Goal: Information Seeking & Learning: Compare options

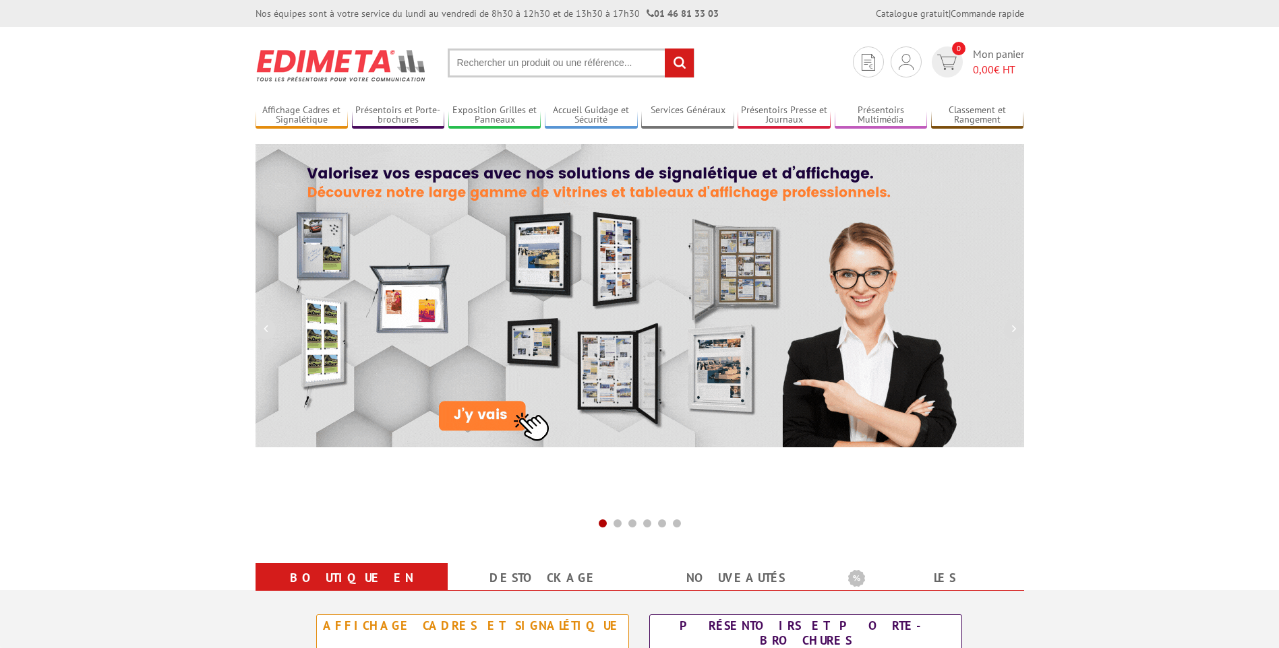
click at [510, 66] on input "text" at bounding box center [571, 63] width 247 height 29
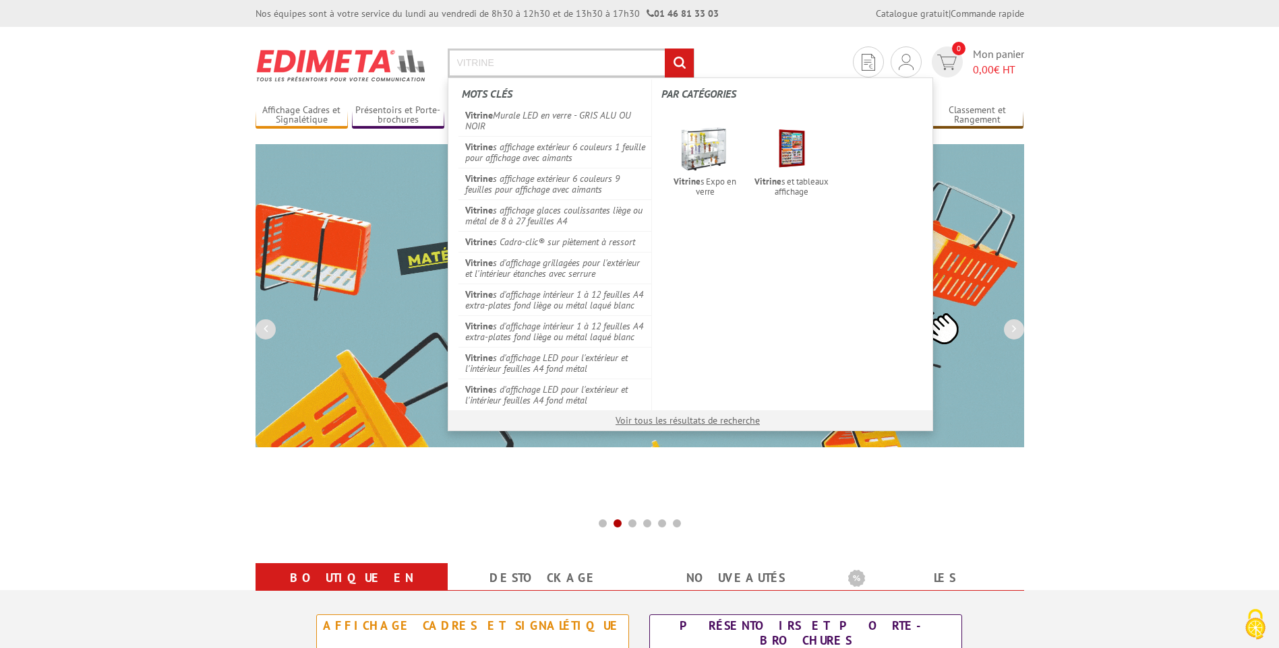
type input "VITRINE"
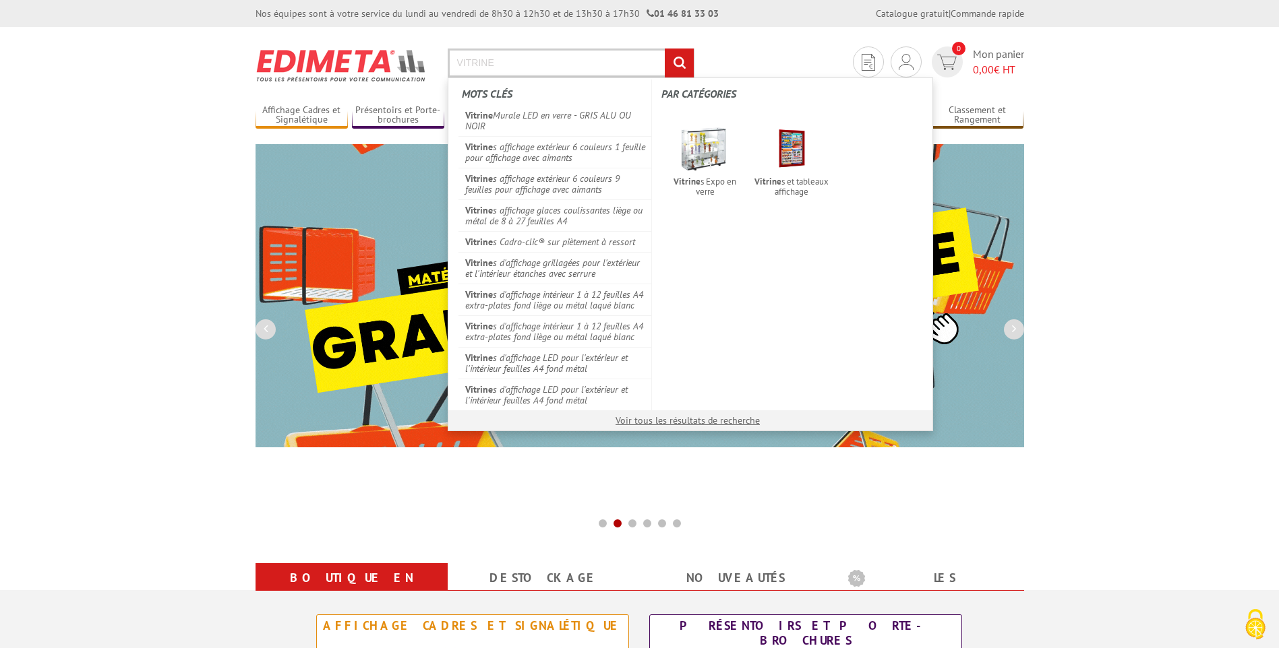
click at [665, 49] on input "rechercher" at bounding box center [679, 63] width 29 height 29
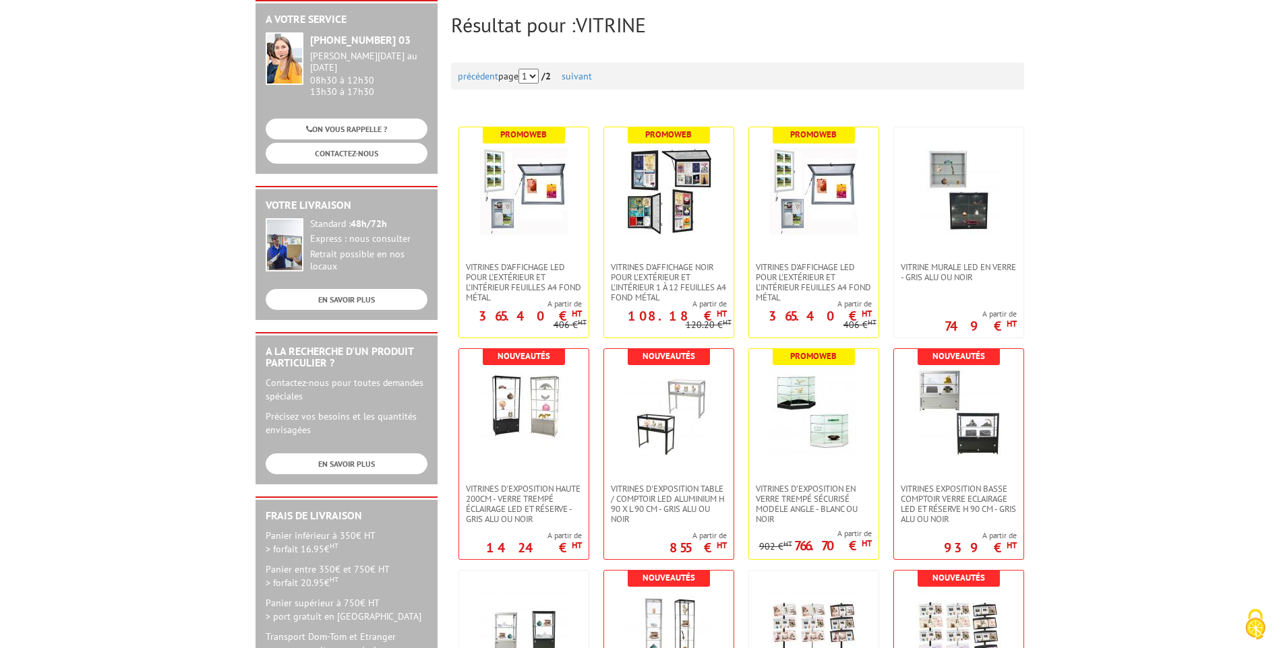
scroll to position [202, 0]
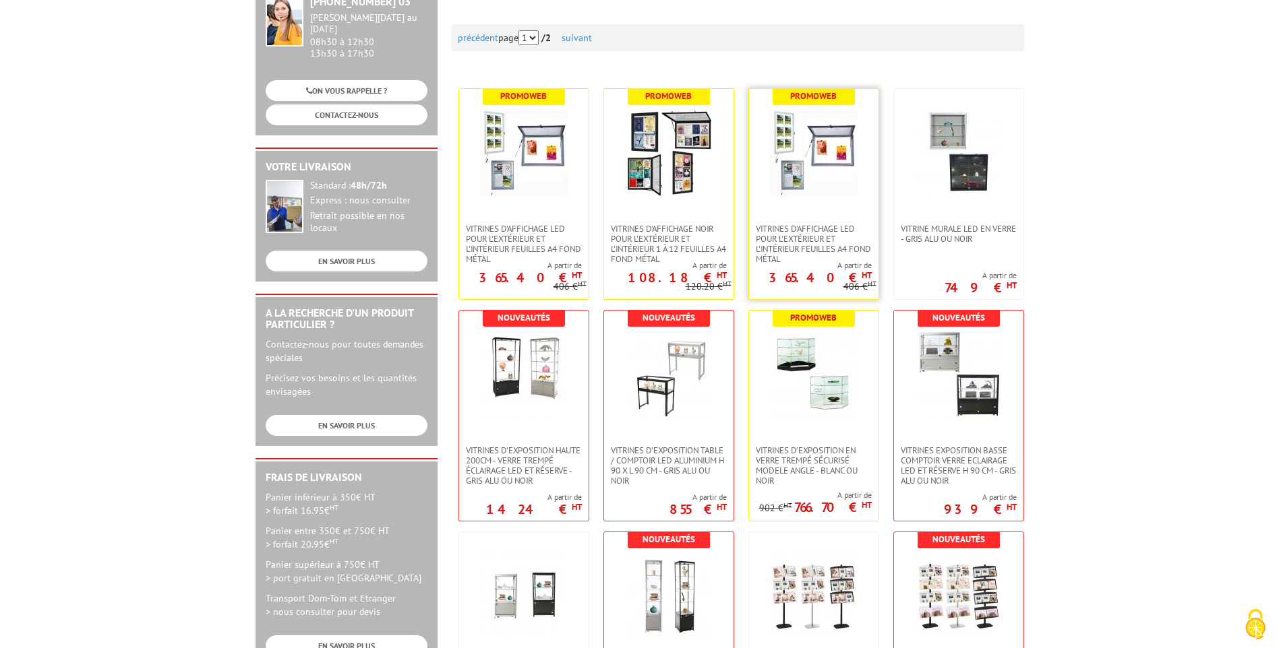
click at [789, 195] on img at bounding box center [814, 153] width 88 height 88
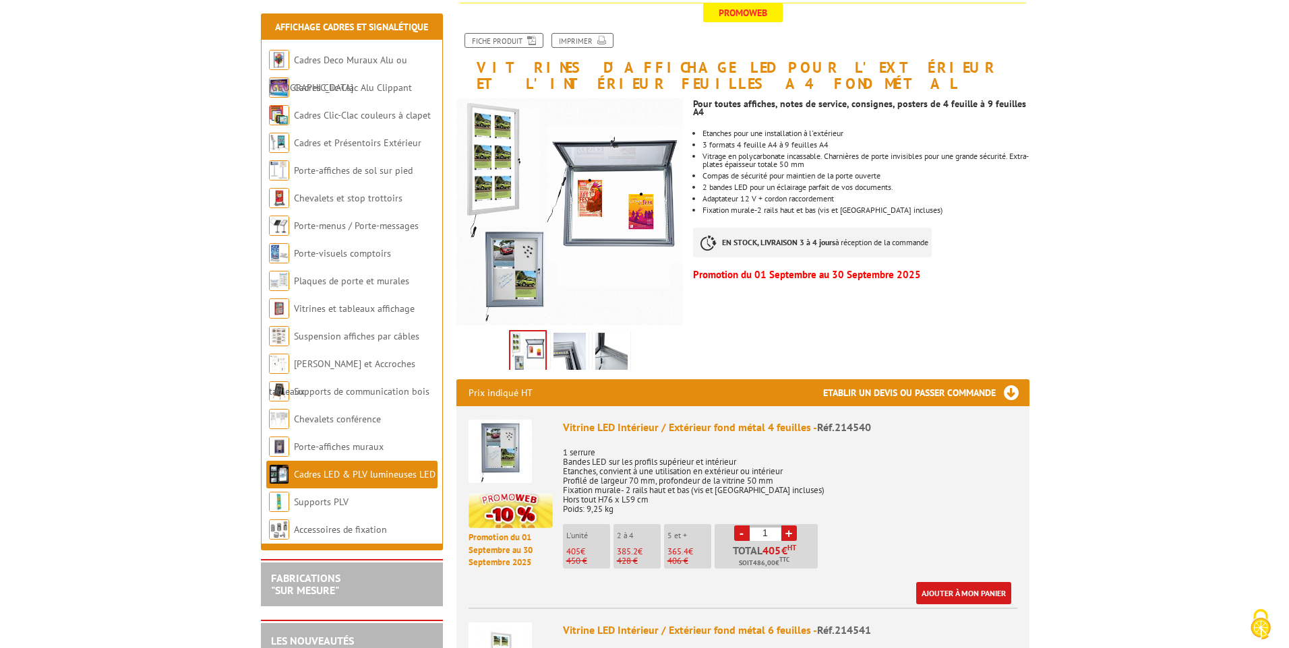
scroll to position [202, 0]
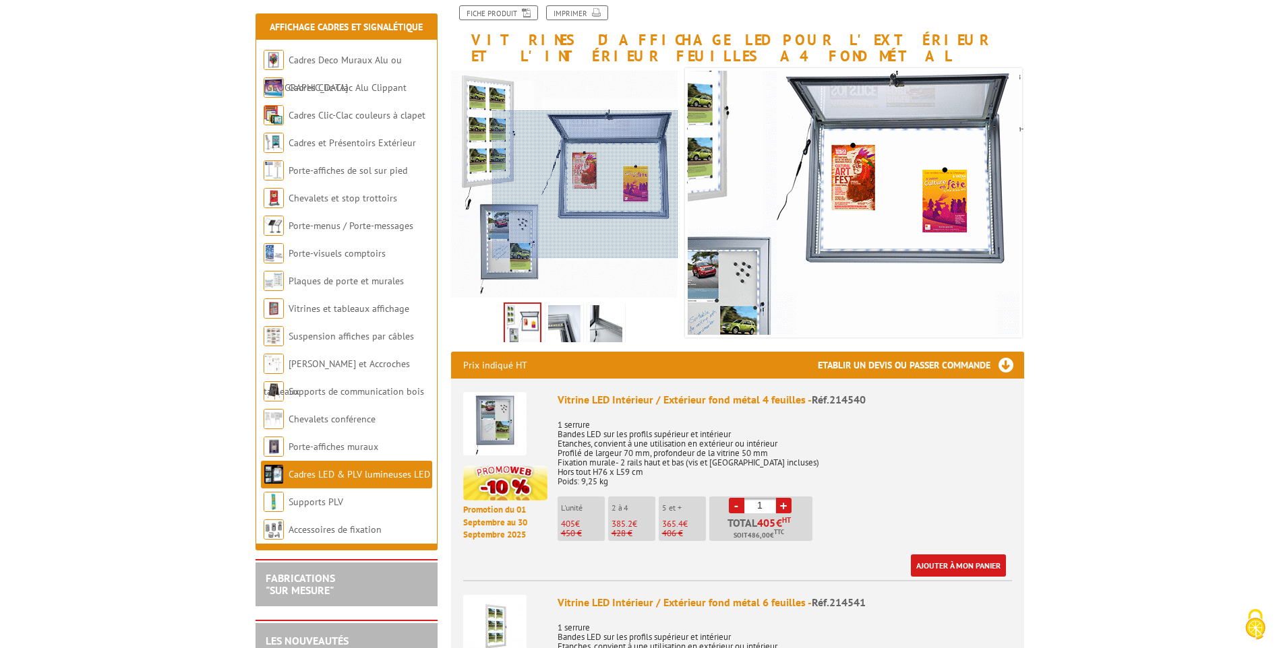
drag, startPoint x: 539, startPoint y: 107, endPoint x: 580, endPoint y: 181, distance: 84.2
click at [607, 183] on div at bounding box center [585, 185] width 186 height 148
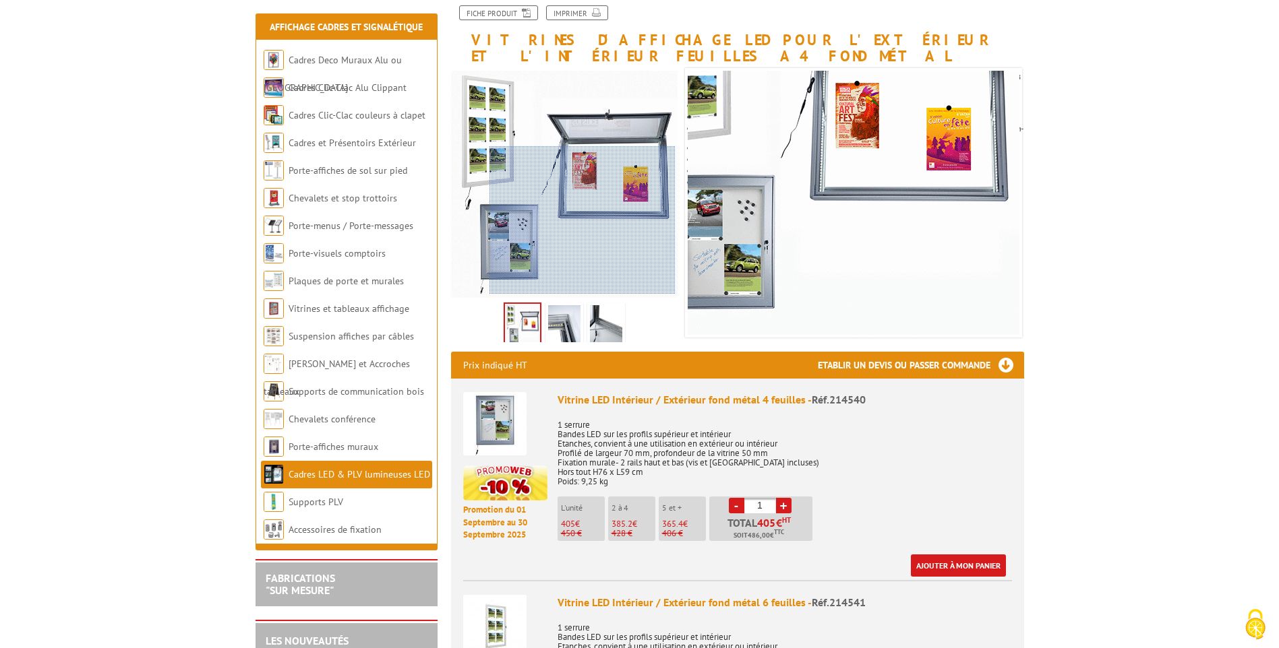
click at [582, 220] on div at bounding box center [582, 220] width 186 height 148
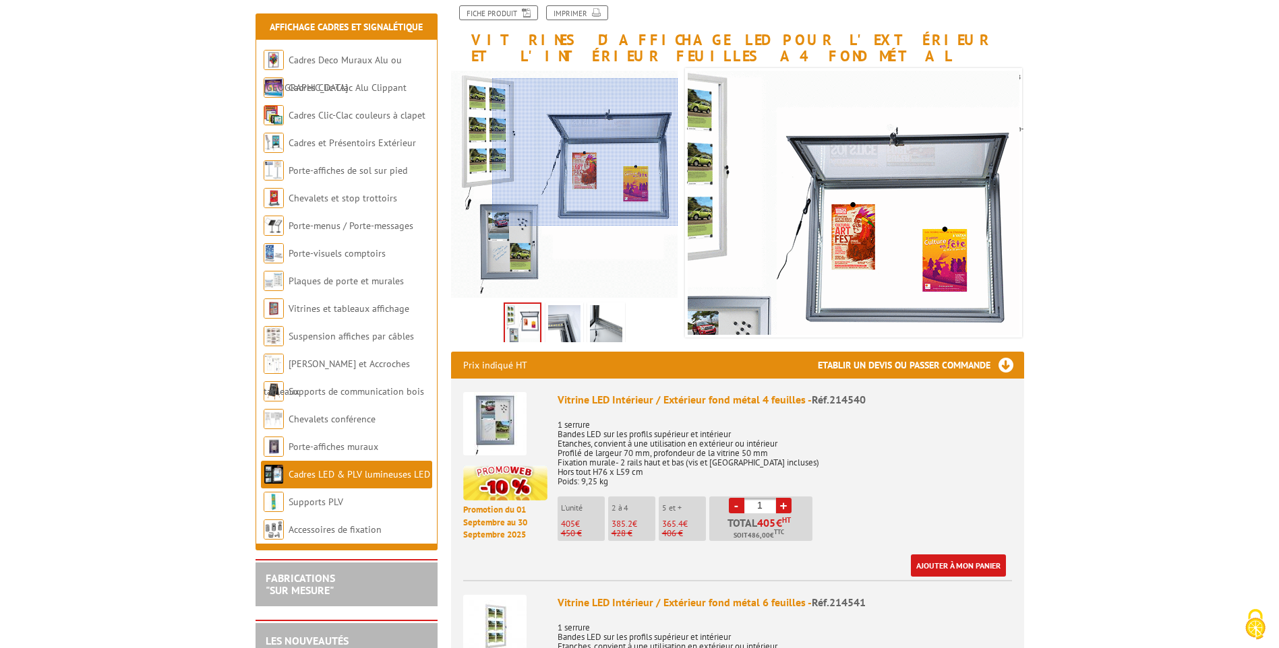
click at [598, 152] on div at bounding box center [585, 152] width 186 height 148
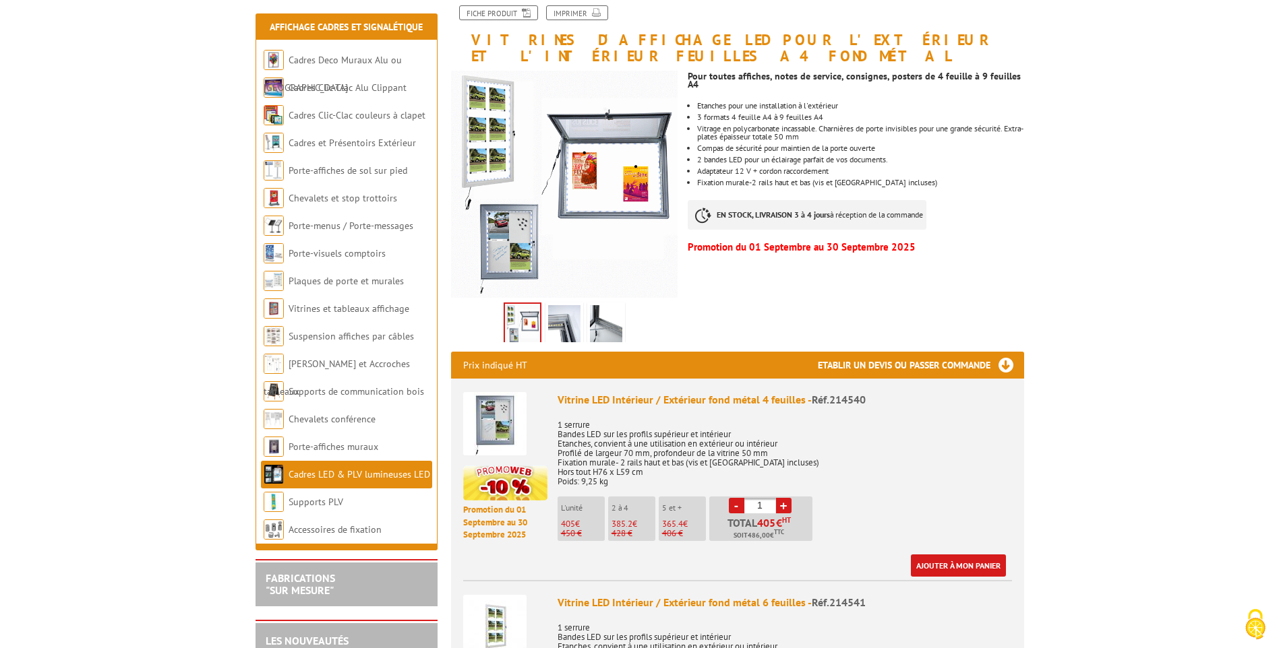
click at [499, 439] on img at bounding box center [494, 423] width 63 height 63
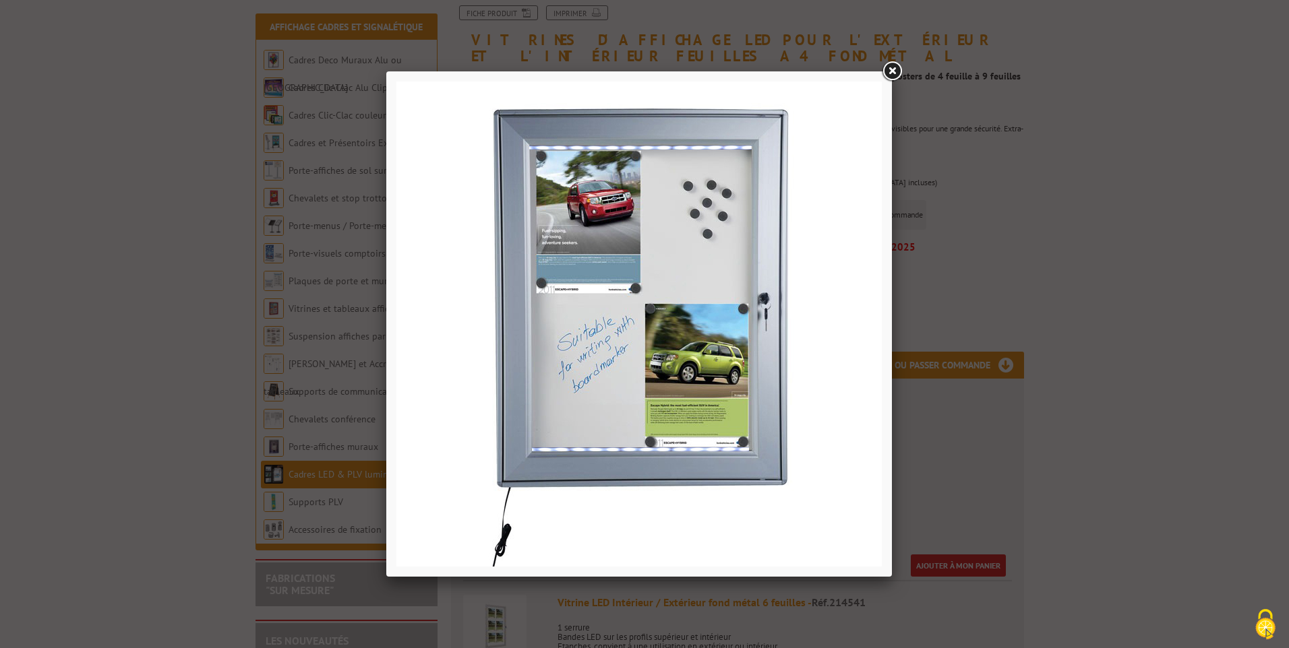
click at [892, 71] on link at bounding box center [892, 71] width 24 height 24
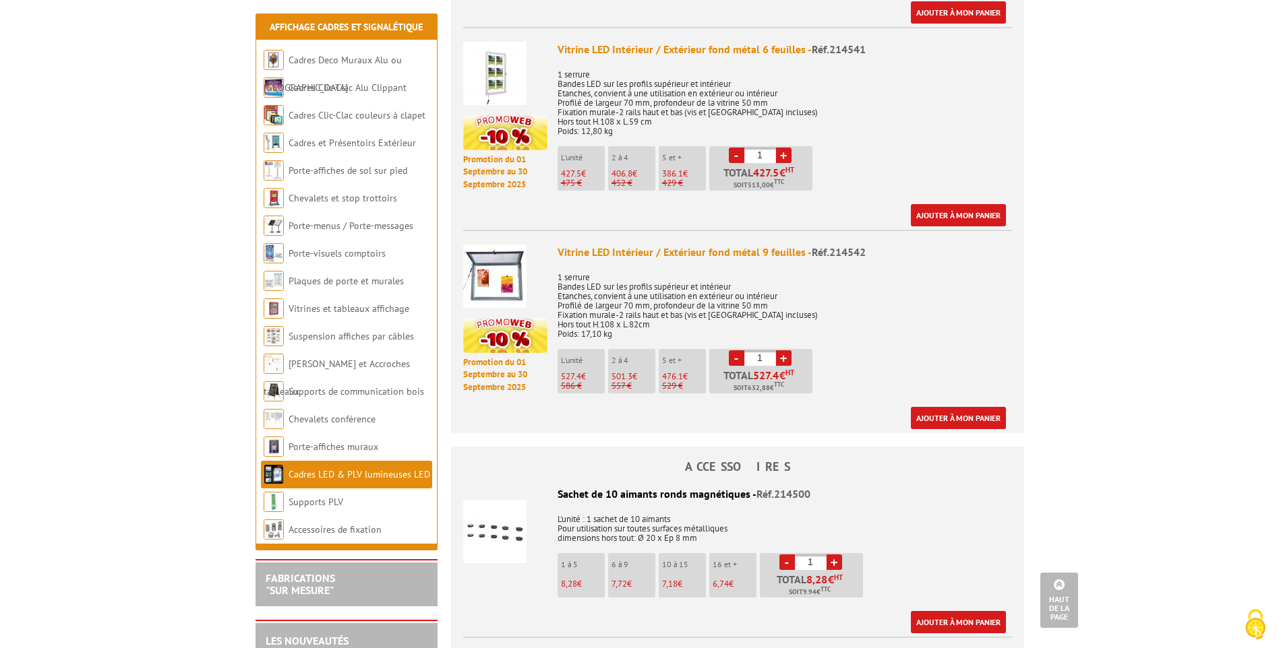
scroll to position [741, 0]
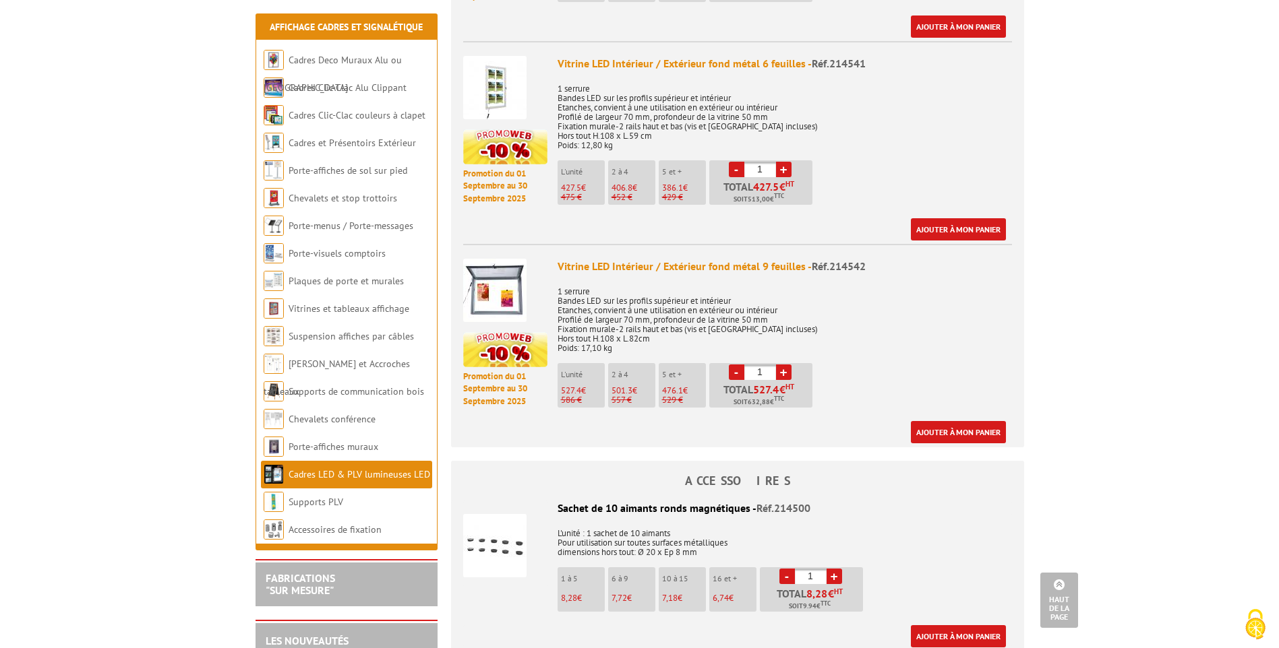
click at [512, 297] on img at bounding box center [494, 290] width 63 height 63
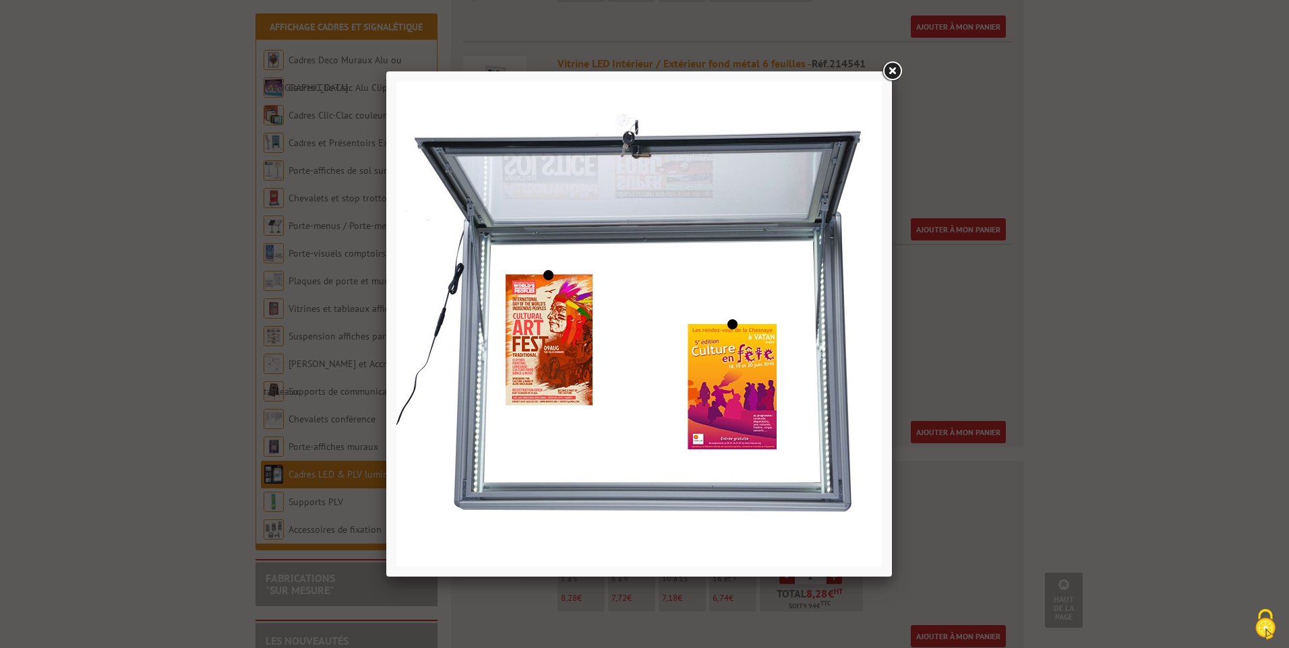
drag, startPoint x: 890, startPoint y: 71, endPoint x: 811, endPoint y: 86, distance: 80.4
click at [890, 71] on link at bounding box center [892, 71] width 24 height 24
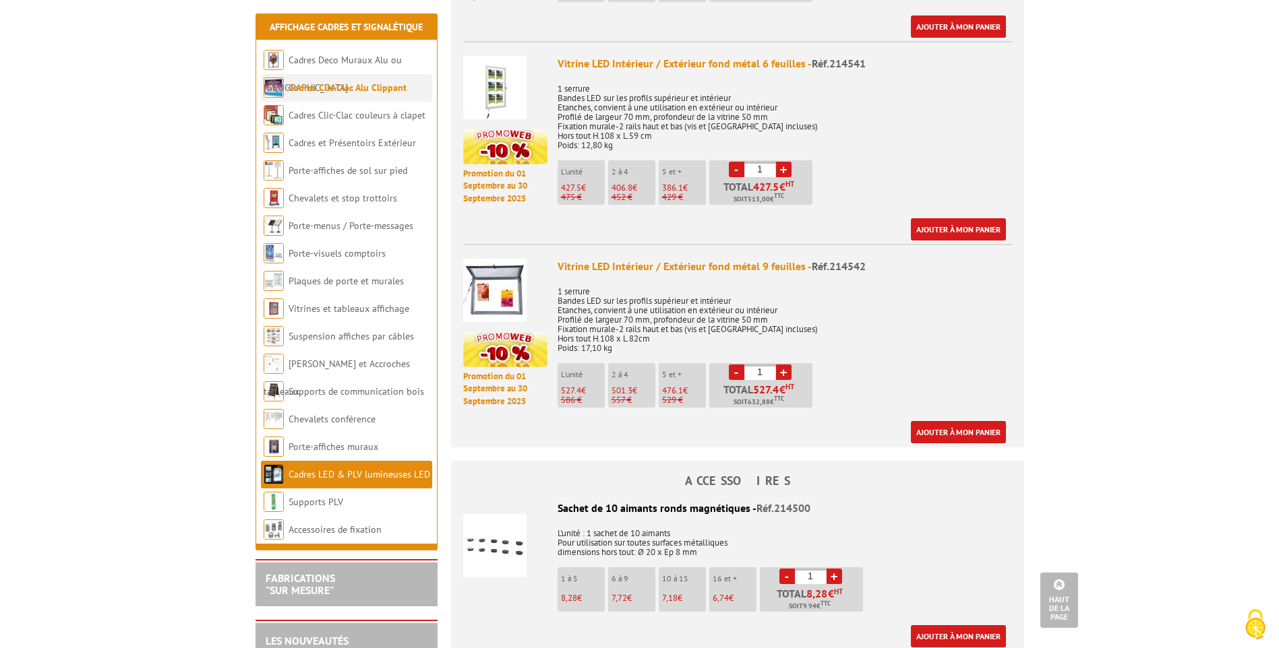
click at [317, 84] on link "Cadres Clic-Clac Alu Clippant" at bounding box center [347, 88] width 118 height 12
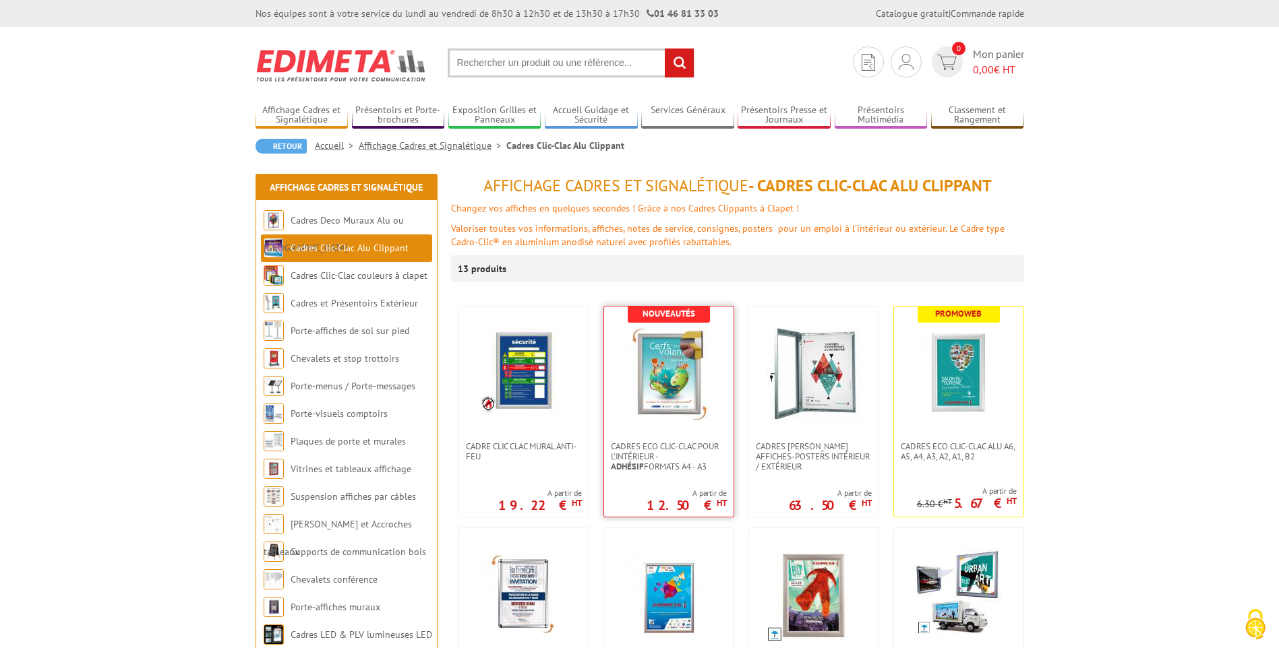
click at [671, 419] on img at bounding box center [668, 374] width 94 height 94
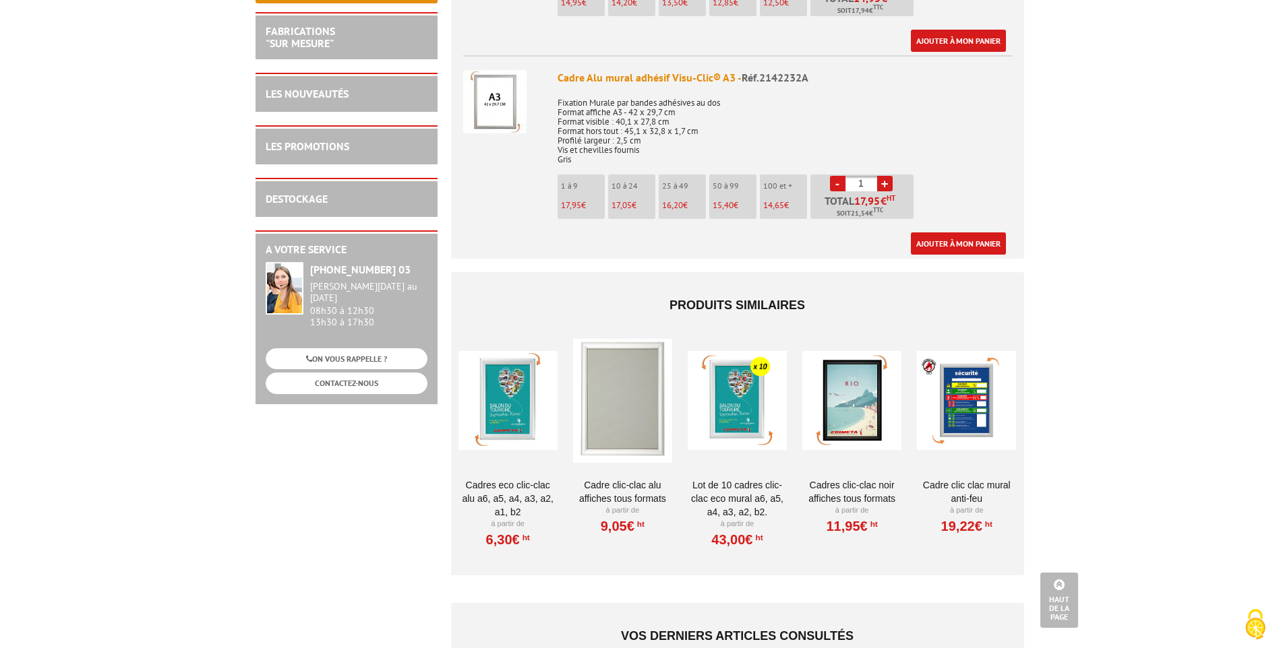
scroll to position [741, 0]
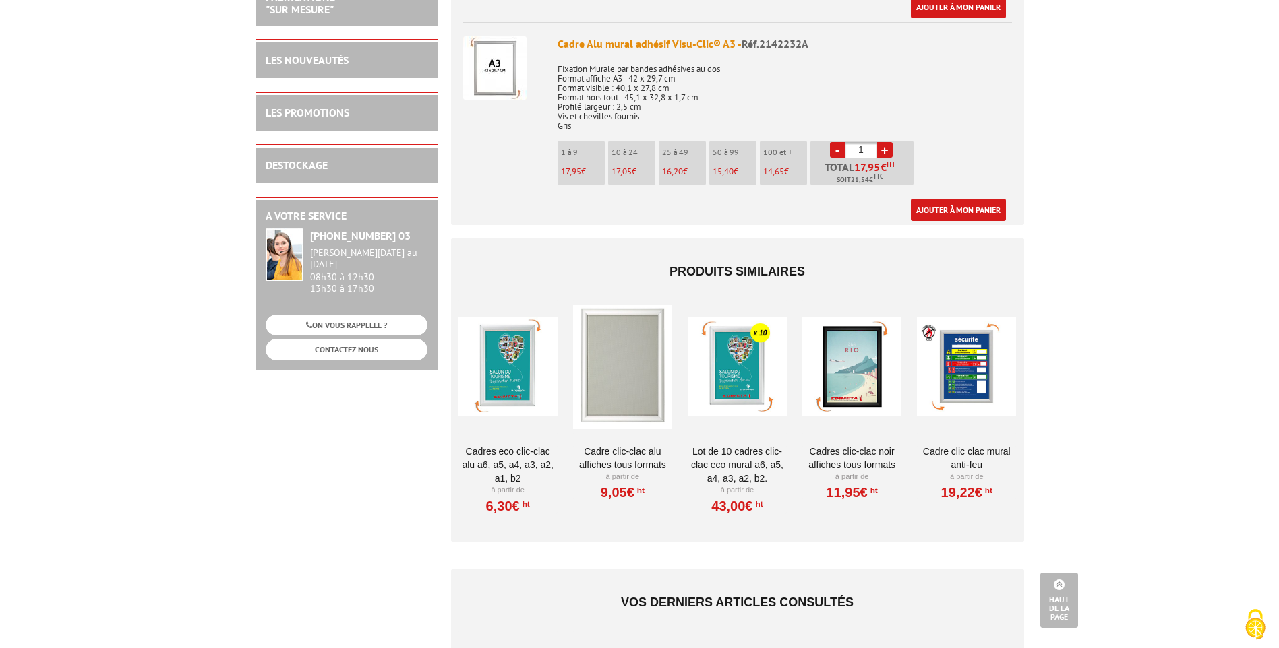
click at [524, 382] on div at bounding box center [507, 367] width 99 height 135
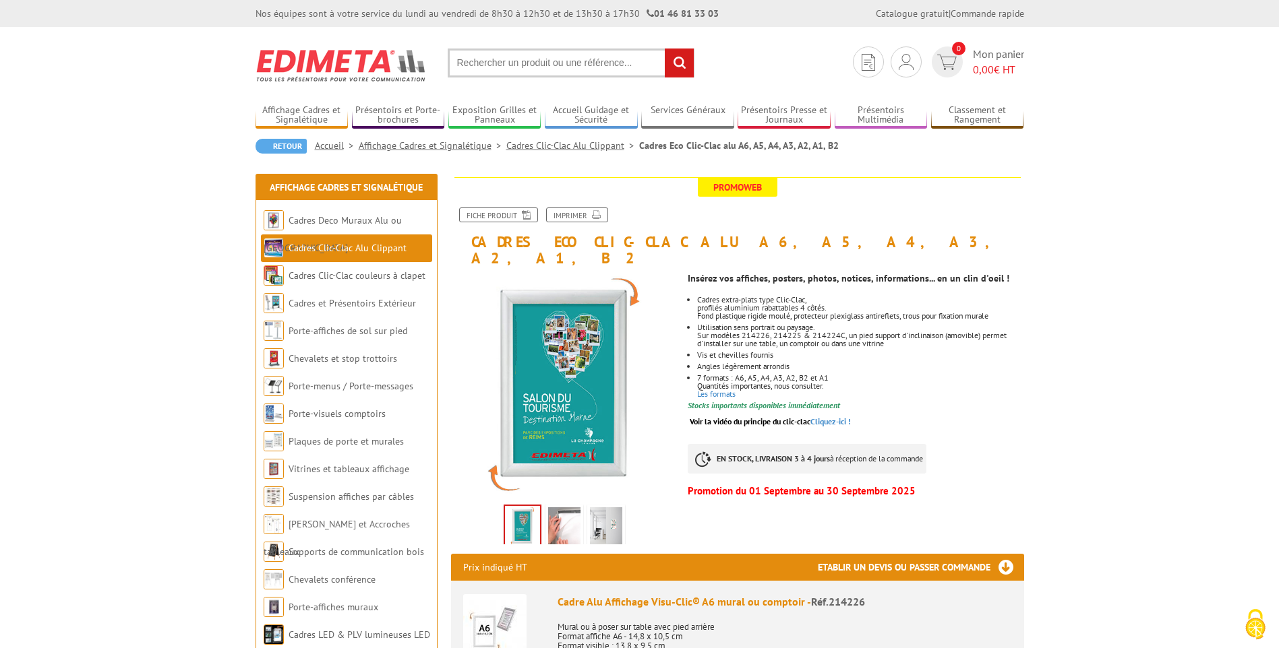
click at [512, 514] on img at bounding box center [522, 527] width 35 height 42
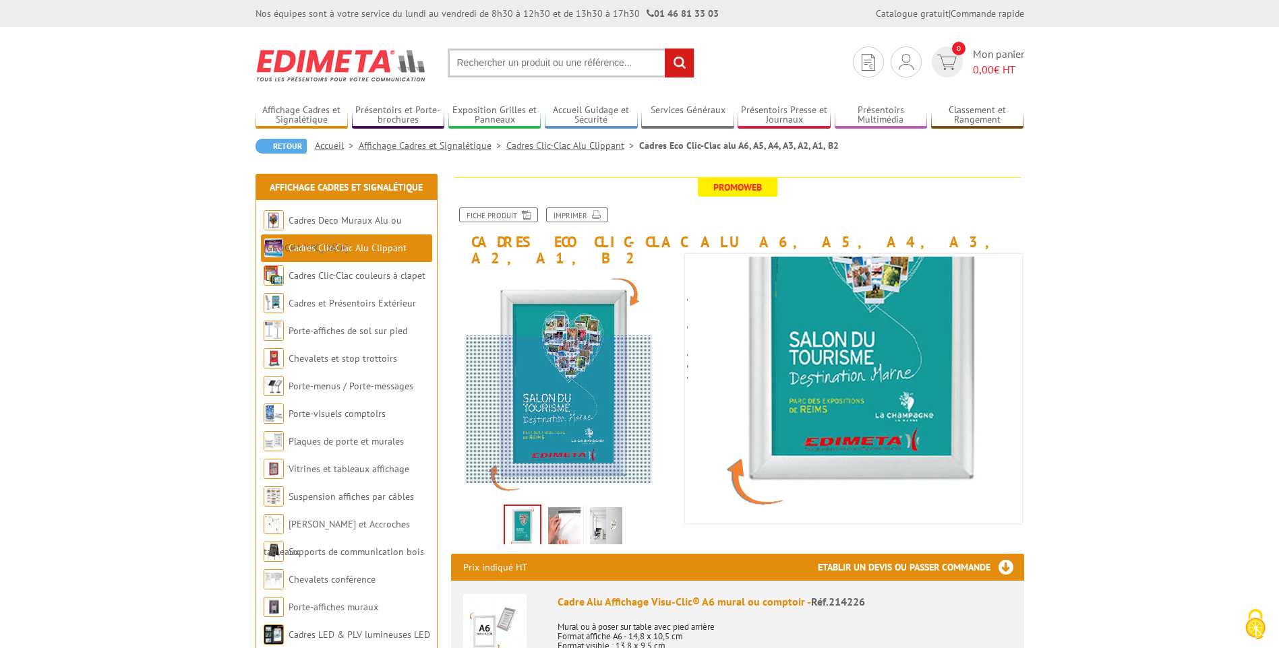
click at [559, 419] on div at bounding box center [559, 410] width 186 height 148
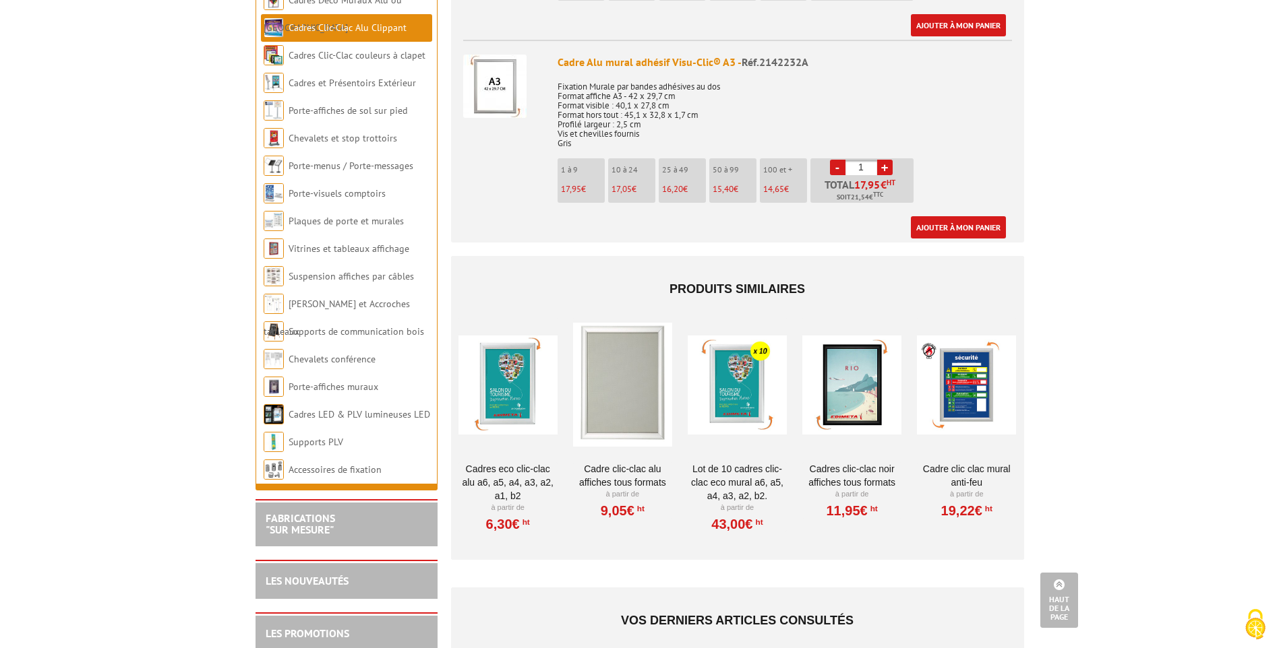
click at [743, 406] on div at bounding box center [737, 384] width 99 height 135
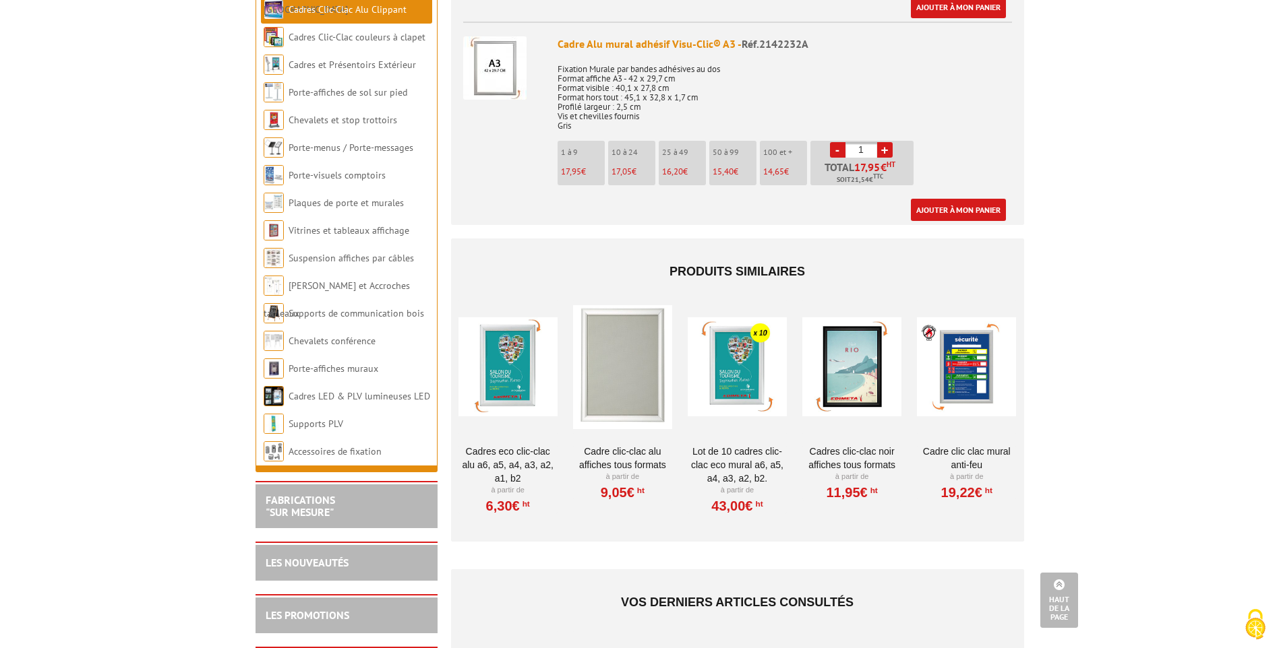
click at [517, 381] on div at bounding box center [507, 367] width 99 height 135
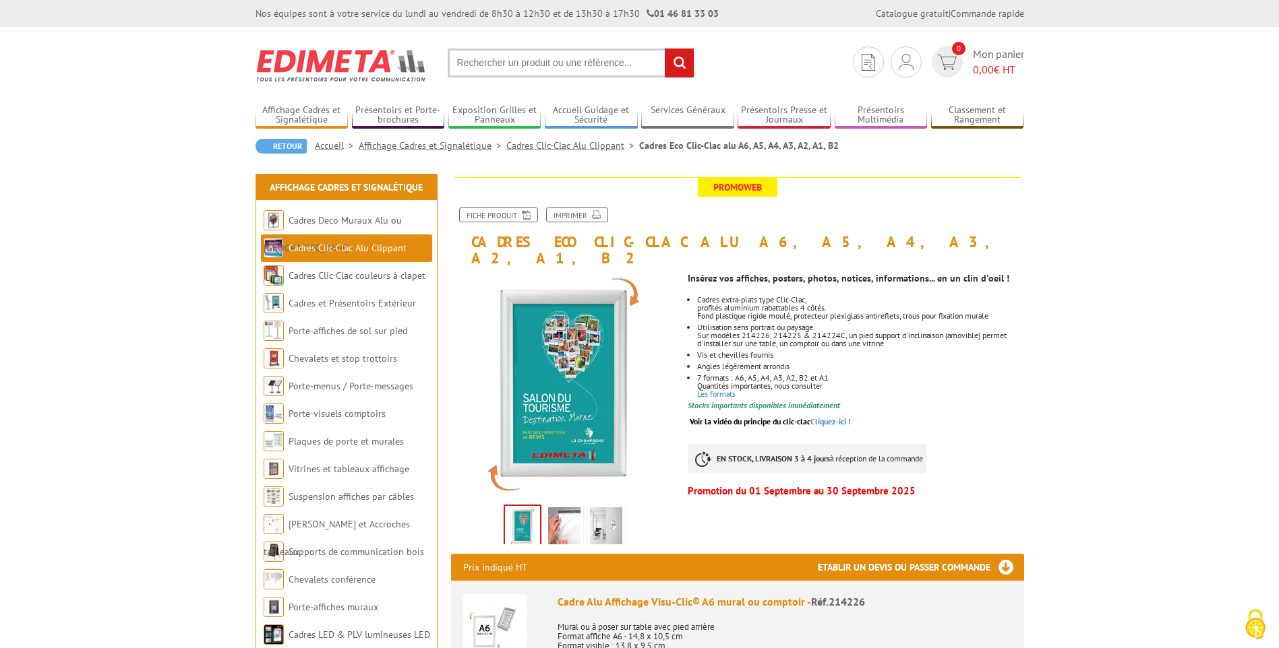
click at [492, 627] on img at bounding box center [494, 626] width 63 height 63
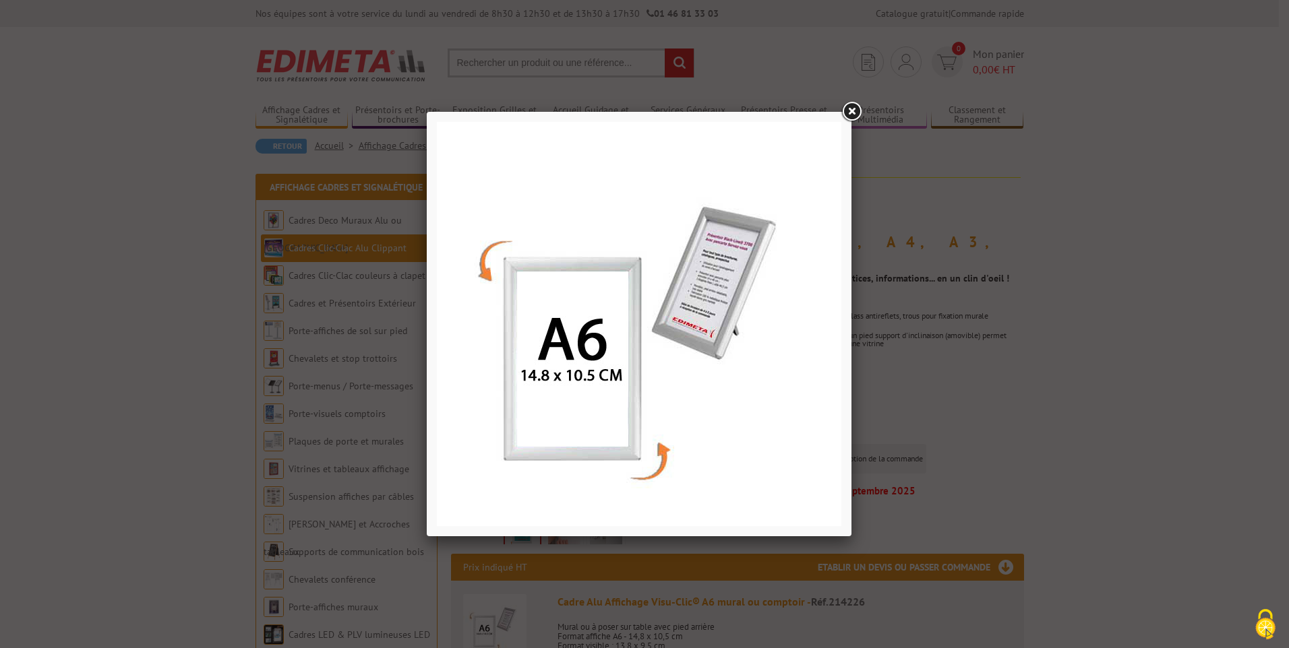
click at [857, 108] on link at bounding box center [851, 112] width 24 height 24
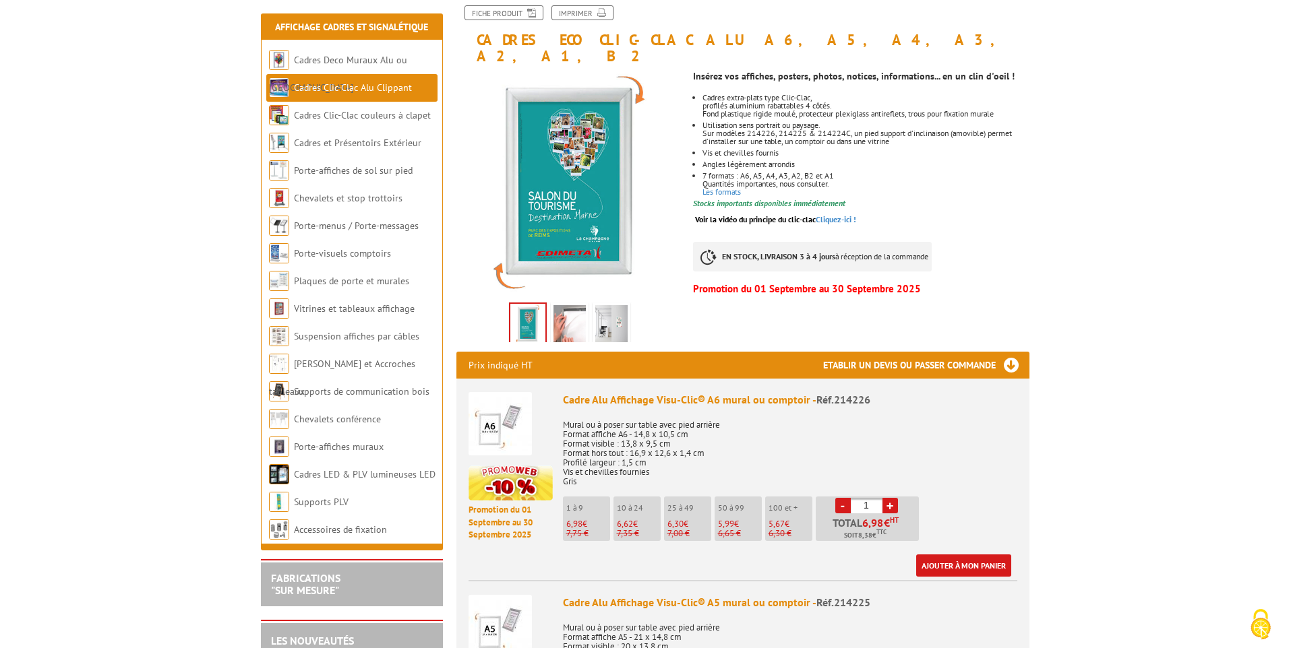
scroll to position [607, 0]
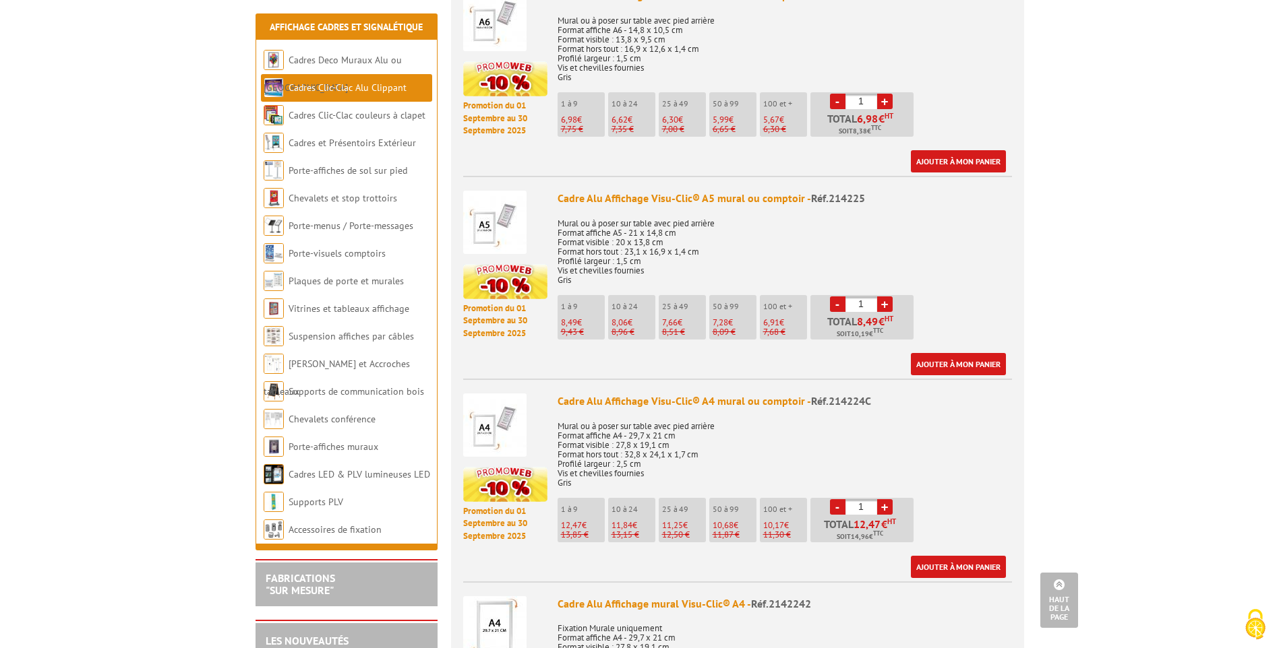
click at [506, 423] on img at bounding box center [494, 425] width 63 height 63
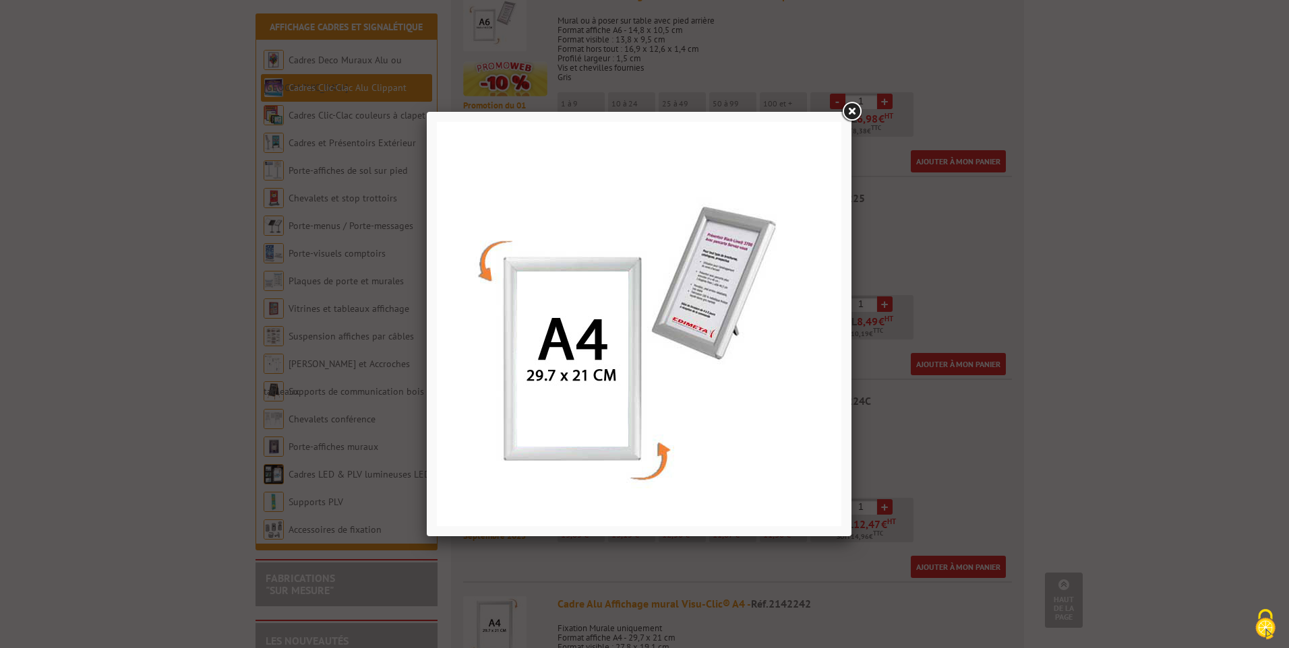
click at [852, 112] on link at bounding box center [851, 112] width 24 height 24
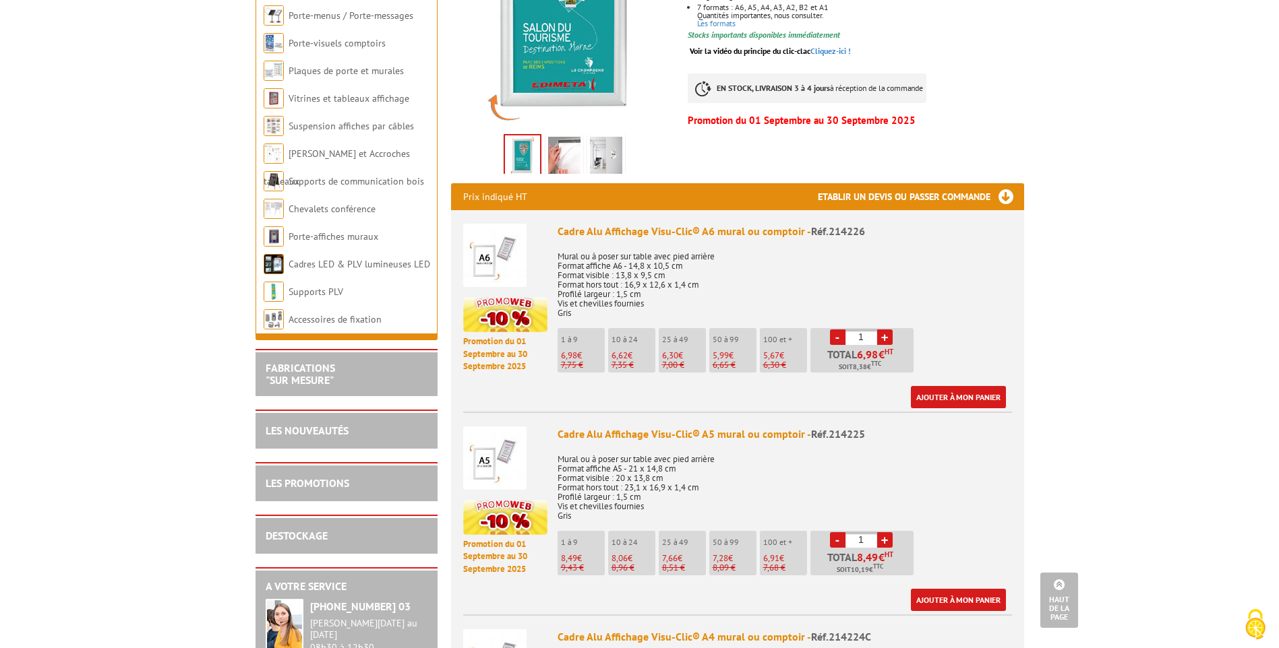
scroll to position [135, 0]
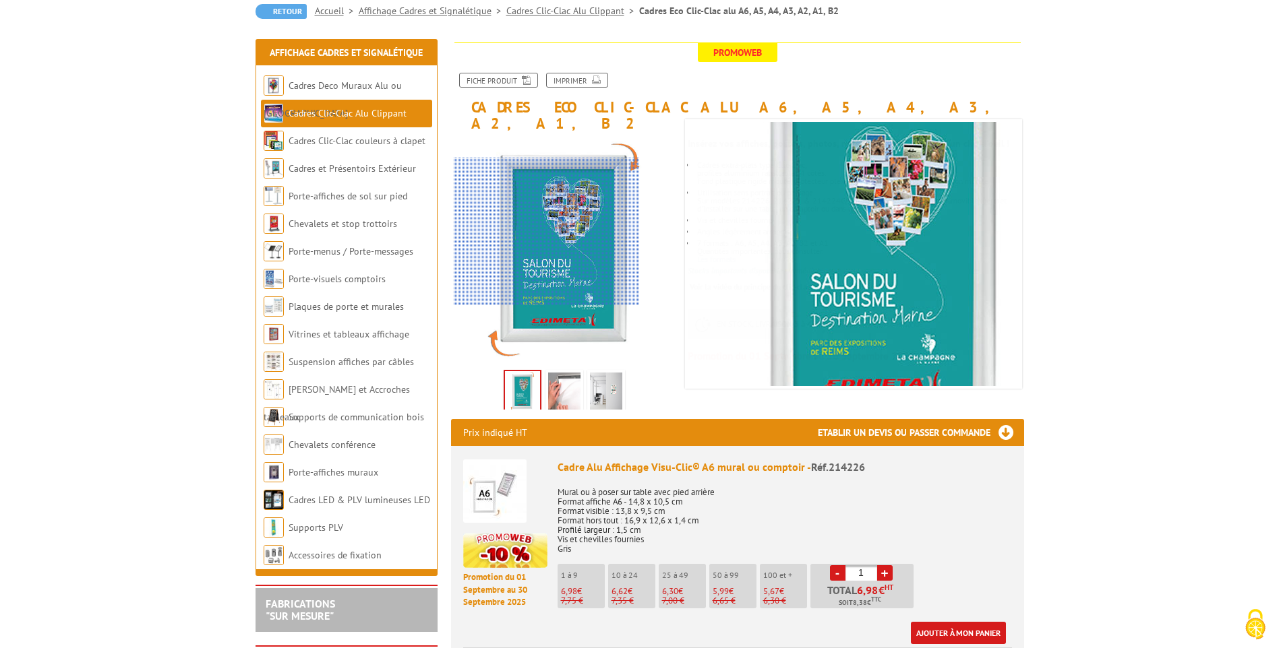
click at [547, 232] on div at bounding box center [547, 232] width 186 height 148
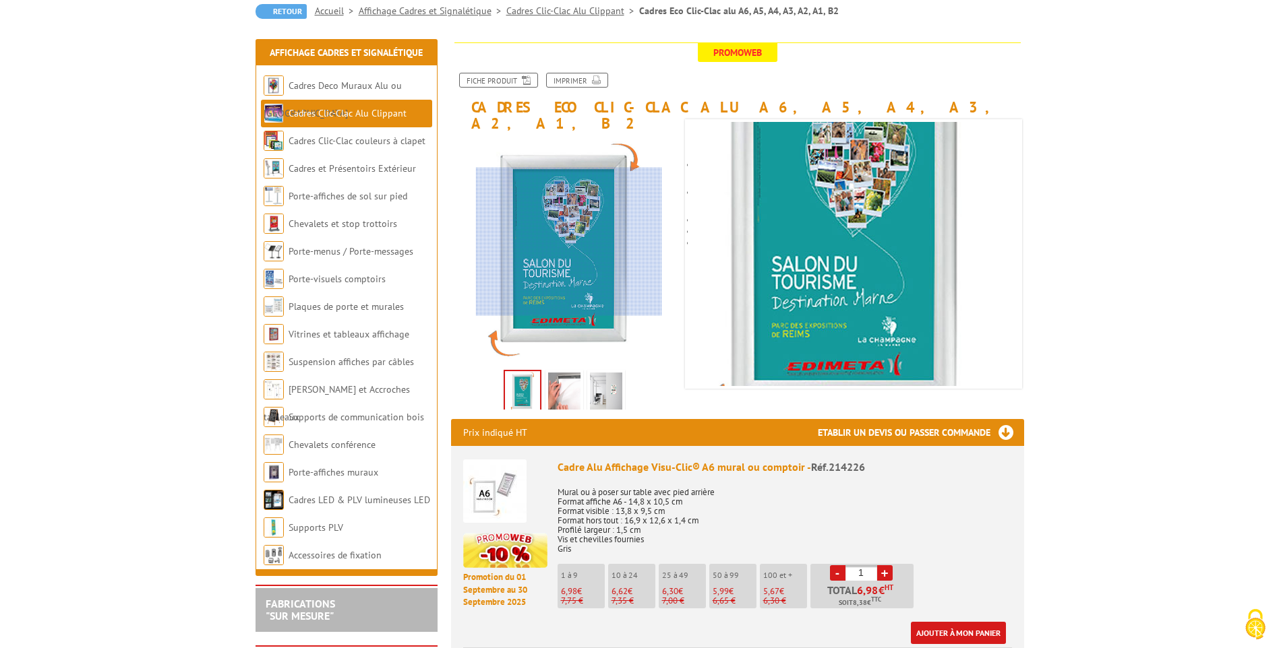
drag, startPoint x: 569, startPoint y: 242, endPoint x: 524, endPoint y: 229, distance: 46.5
click at [524, 229] on div at bounding box center [569, 242] width 186 height 148
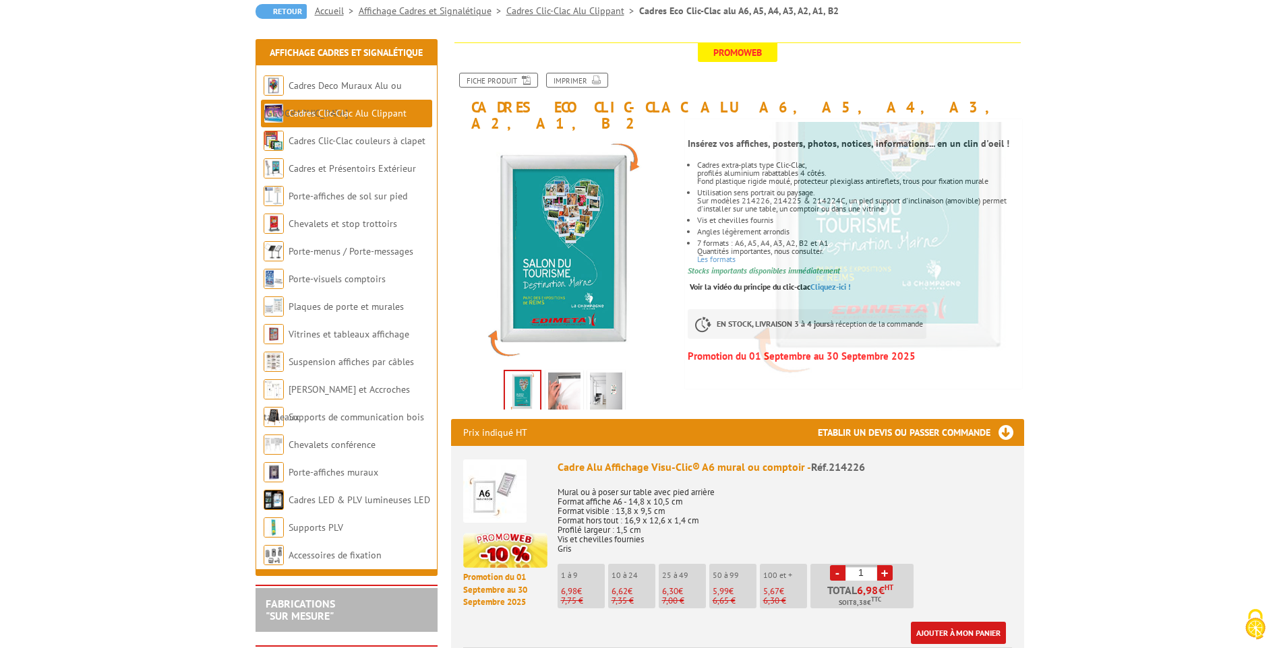
click at [525, 377] on img at bounding box center [522, 392] width 35 height 42
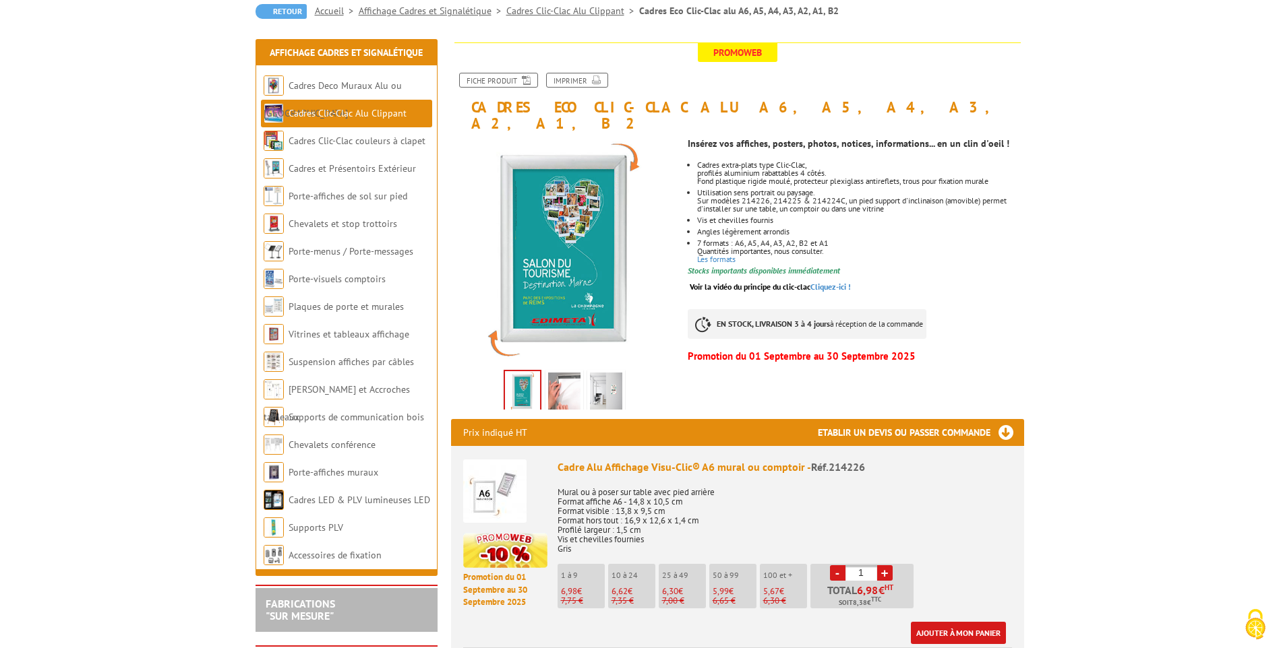
click at [555, 377] on img at bounding box center [564, 394] width 32 height 42
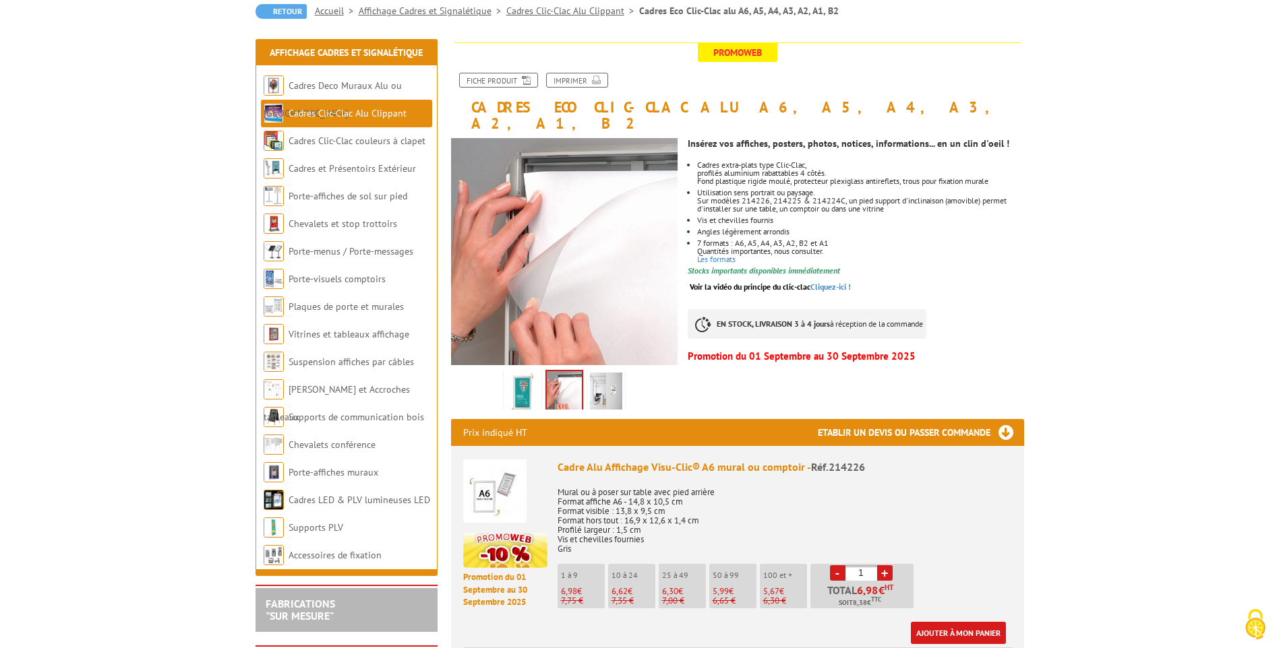
click at [601, 384] on img at bounding box center [606, 394] width 32 height 42
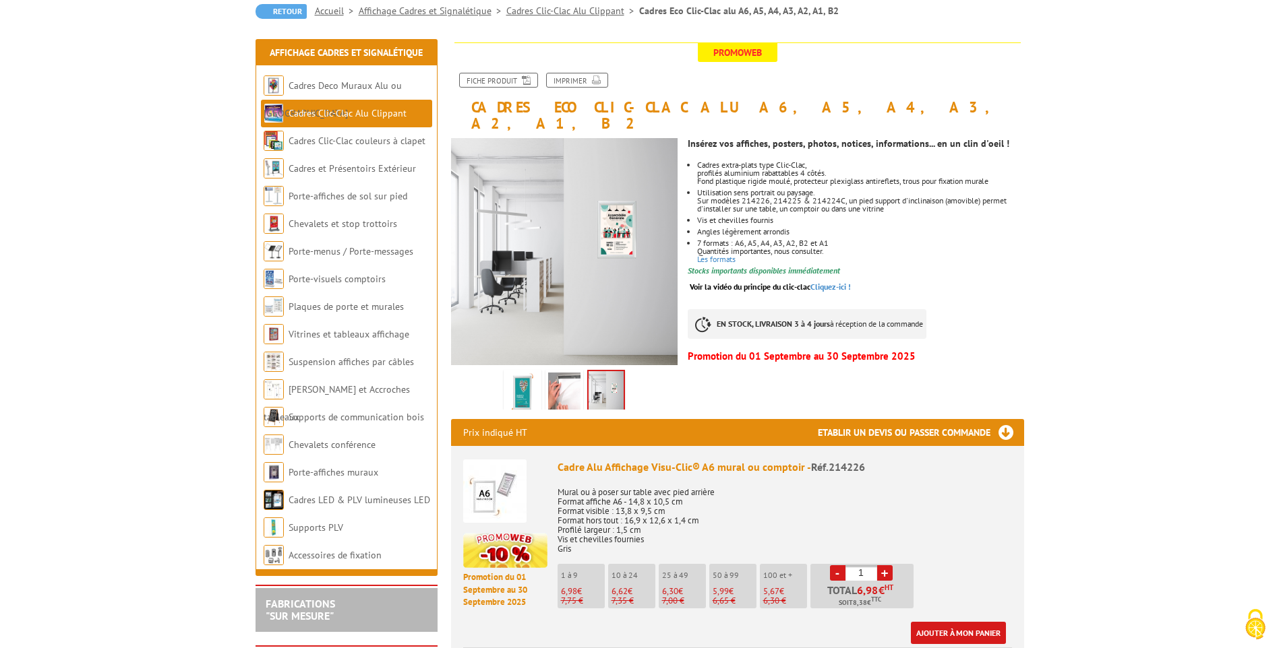
click at [530, 381] on img at bounding box center [522, 394] width 32 height 42
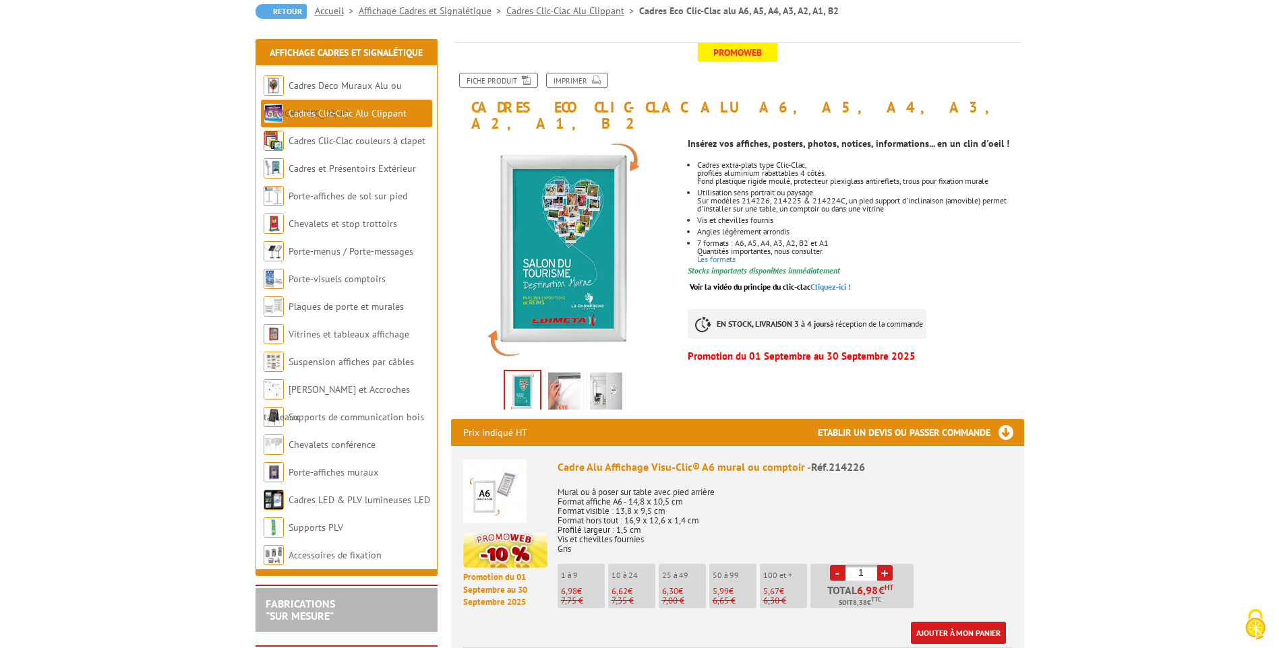
click at [1012, 353] on p "Promotion du 01 Septembre au 30 Septembre 2025" at bounding box center [856, 357] width 336 height 8
